Goal: Check status: Check status

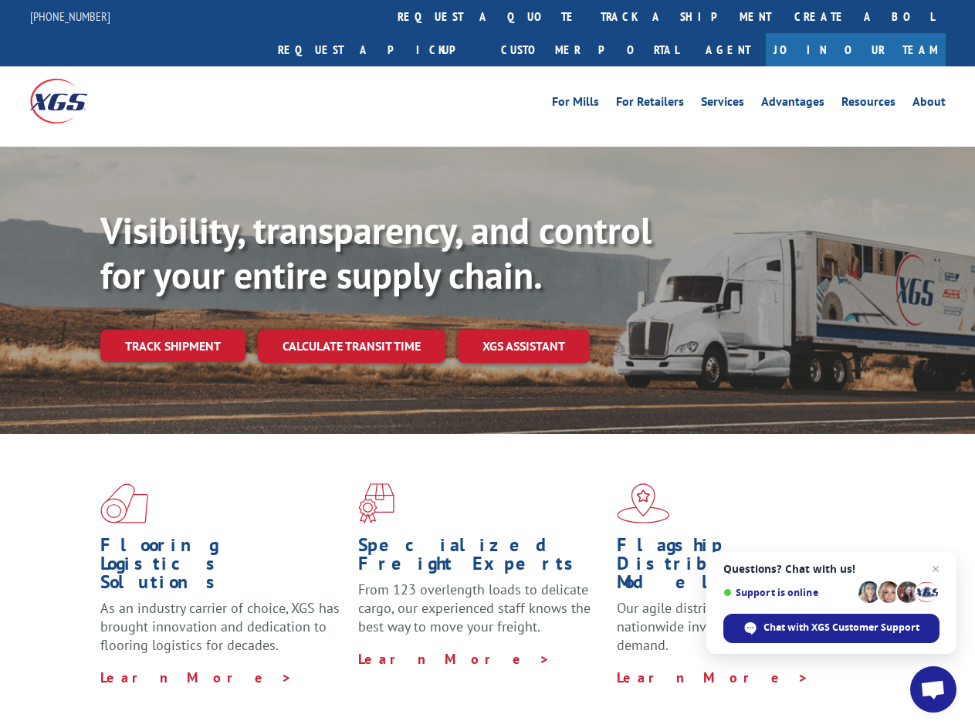
click at [487, 364] on div "Visibility, transparency, and control for your entire supply chain. Track shipm…" at bounding box center [537, 315] width 875 height 215
click at [589, 16] on link "track a shipment" at bounding box center [686, 16] width 194 height 33
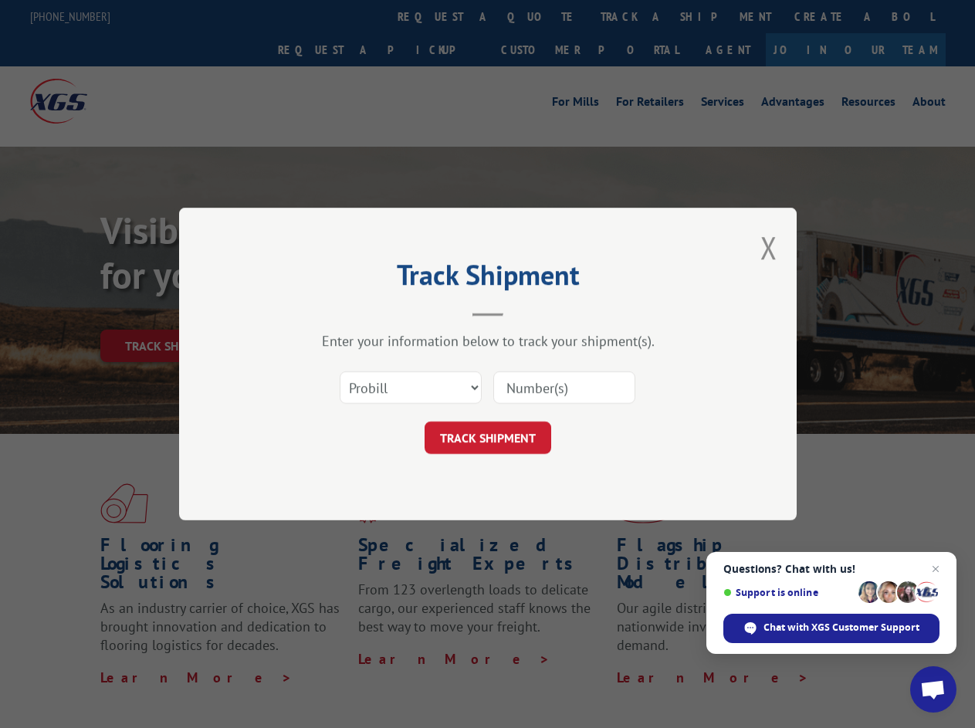
click at [539, 16] on div "Track Shipment Enter your information below to track your shipment(s). Select c…" at bounding box center [487, 364] width 975 height 728
click at [635, 16] on div "Track Shipment Enter your information below to track your shipment(s). Select c…" at bounding box center [487, 364] width 975 height 728
click at [172, 312] on div "Track Shipment Enter your information below to track your shipment(s). Select c…" at bounding box center [487, 364] width 975 height 728
click at [350, 312] on header "Track Shipment" at bounding box center [487, 290] width 463 height 52
click at [524, 312] on header "Track Shipment" at bounding box center [487, 290] width 463 height 52
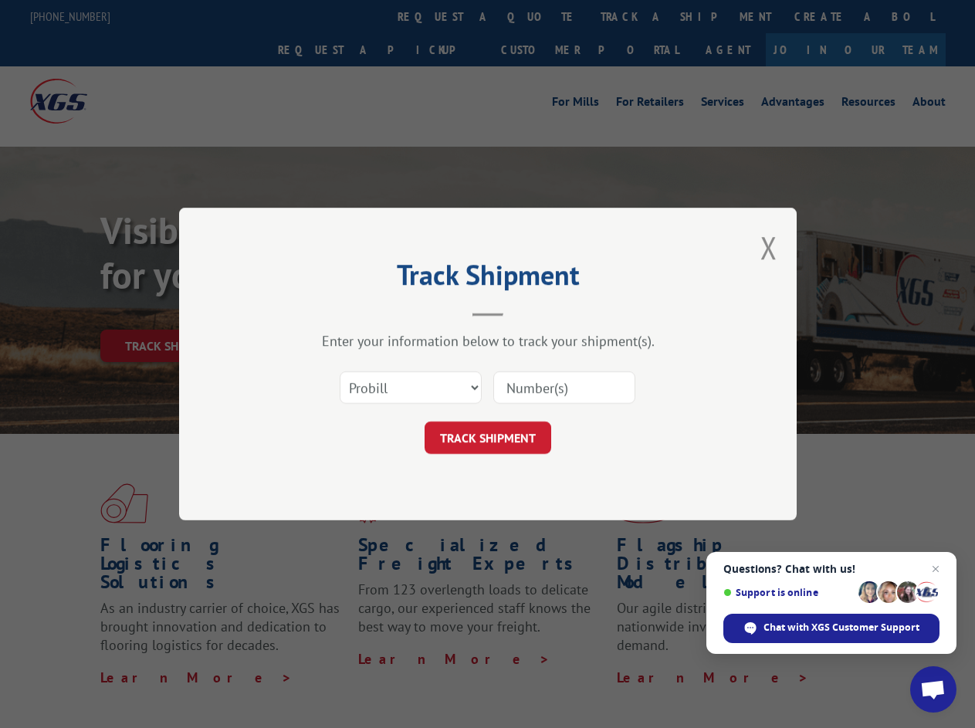
click at [933, 689] on span "Open chat" at bounding box center [932, 691] width 25 height 22
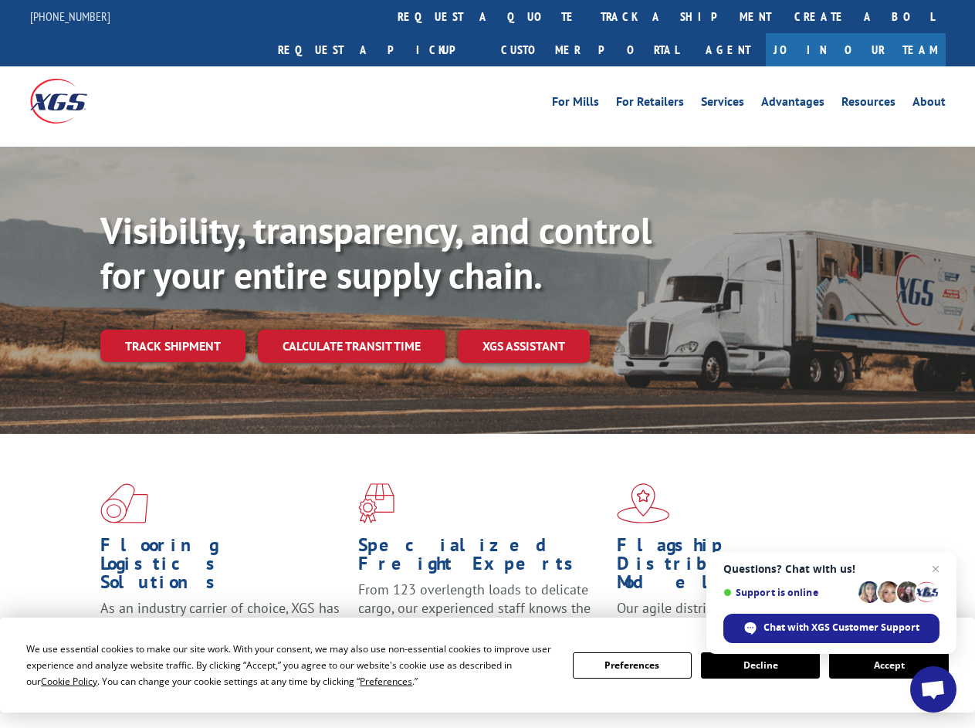
click at [487, 364] on div "Visibility, transparency, and control for your entire supply chain. Track shipm…" at bounding box center [537, 315] width 875 height 215
click at [54, 681] on span "Cookie Policy" at bounding box center [69, 681] width 56 height 13
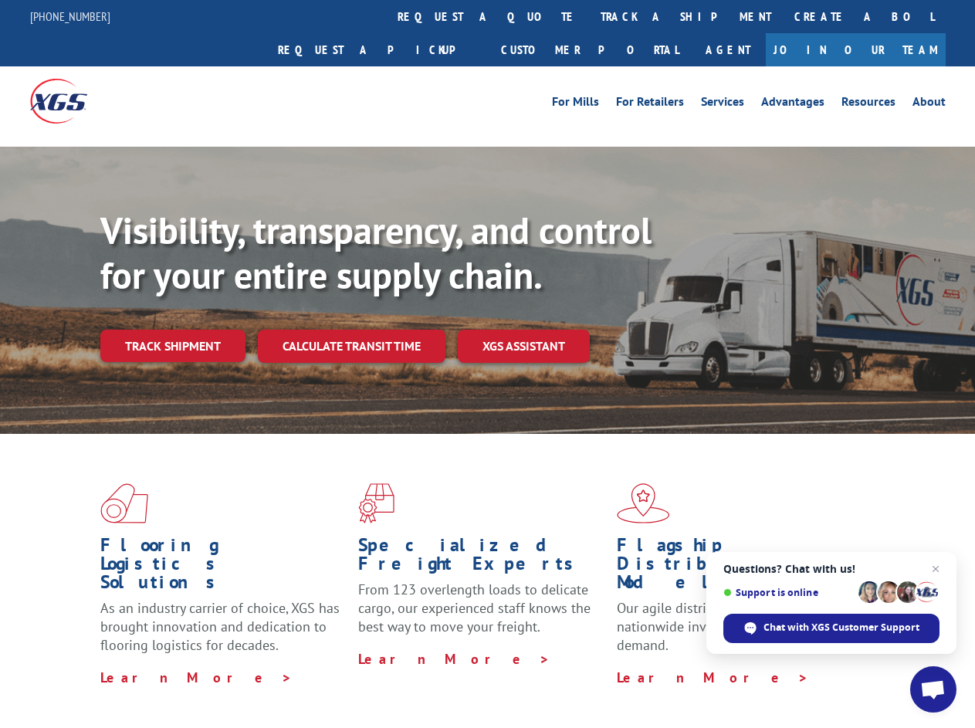
click at [371, 681] on div "Flooring Logistics Solutions As an industry carrier of choice, XGS has brought …" at bounding box center [487, 589] width 975 height 310
click at [632, 665] on div "Flooring Logistics Solutions As an industry carrier of choice, XGS has brought …" at bounding box center [487, 585] width 975 height 302
click at [760, 665] on div "Flooring Logistics Solutions As an industry carrier of choice, XGS has brought …" at bounding box center [487, 585] width 975 height 302
click at [888, 665] on div "Flooring Logistics Solutions As an industry carrier of choice, XGS has brought …" at bounding box center [487, 585] width 975 height 302
click at [487, 364] on div "Visibility, transparency, and control for your entire supply chain. Track shipm…" at bounding box center [537, 315] width 875 height 215
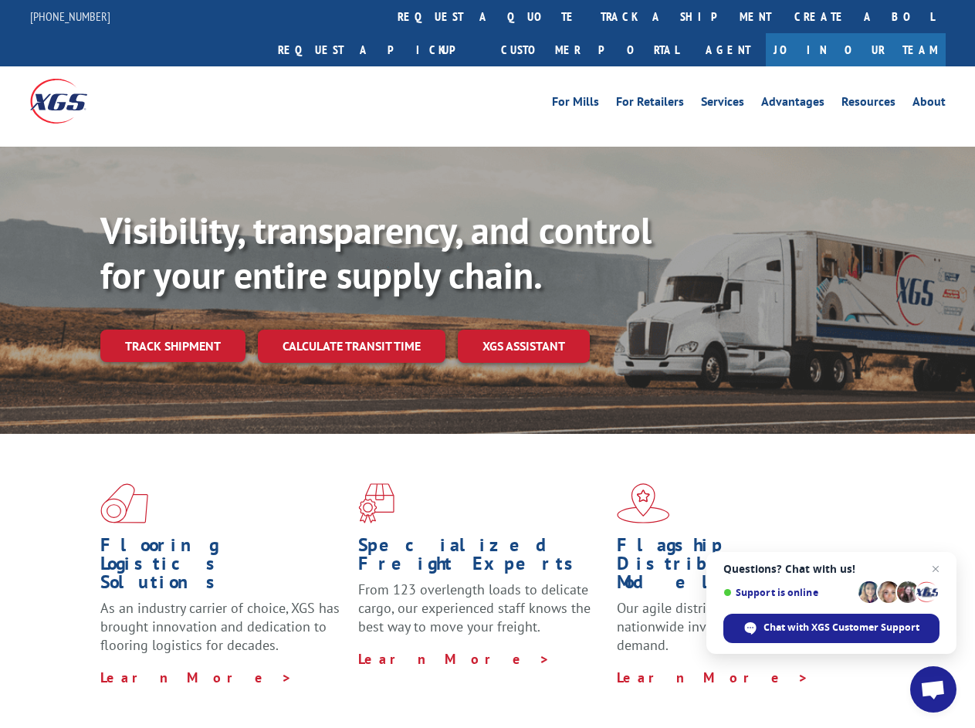
click at [589, 16] on link "track a shipment" at bounding box center [686, 16] width 194 height 33
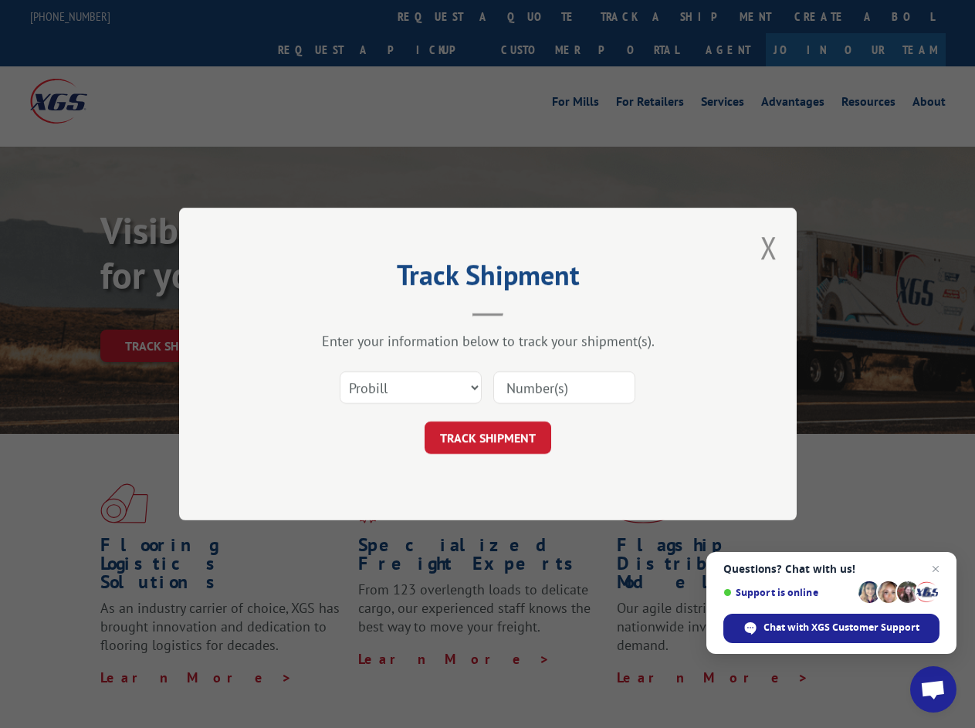
click at [539, 16] on div "Track Shipment Enter your information below to track your shipment(s). Select c…" at bounding box center [487, 364] width 975 height 728
click at [635, 16] on div "Track Shipment Enter your information below to track your shipment(s). Select c…" at bounding box center [487, 364] width 975 height 728
